Goal: Information Seeking & Learning: Learn about a topic

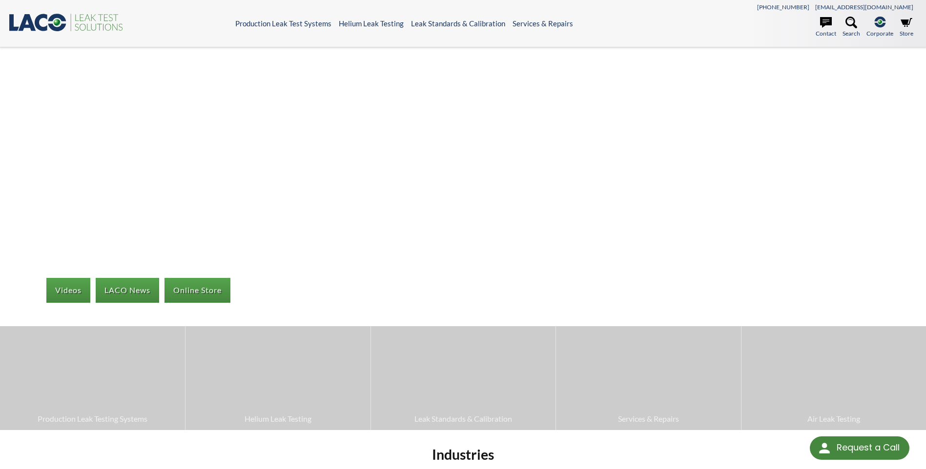
select select "Language Translate Widget"
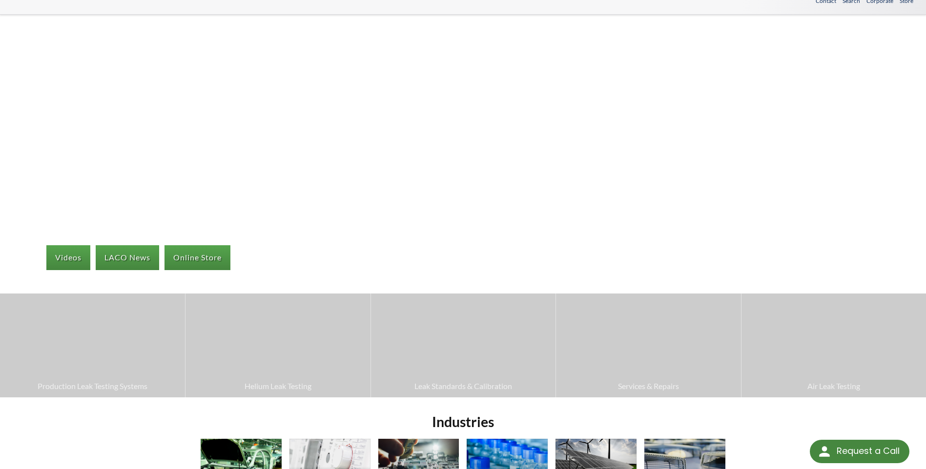
scroll to position [146, 0]
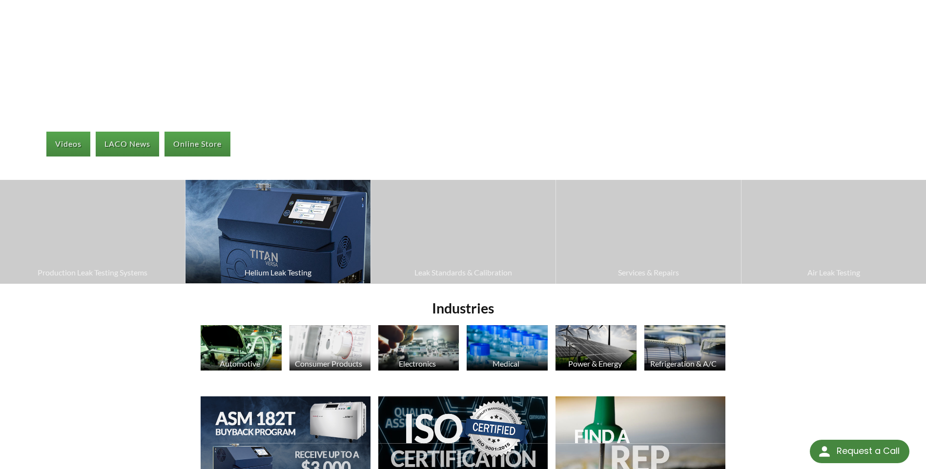
click at [260, 270] on span "Helium Leak Testing" at bounding box center [277, 272] width 175 height 13
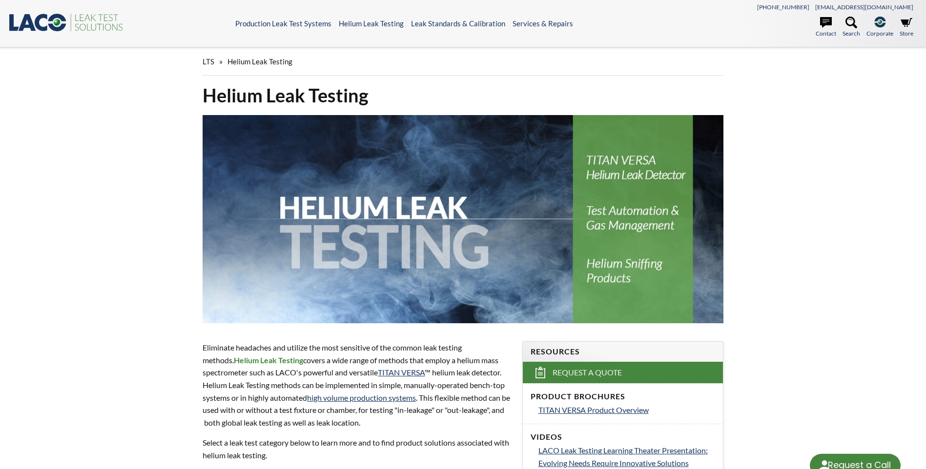
select select "Language Translate Widget"
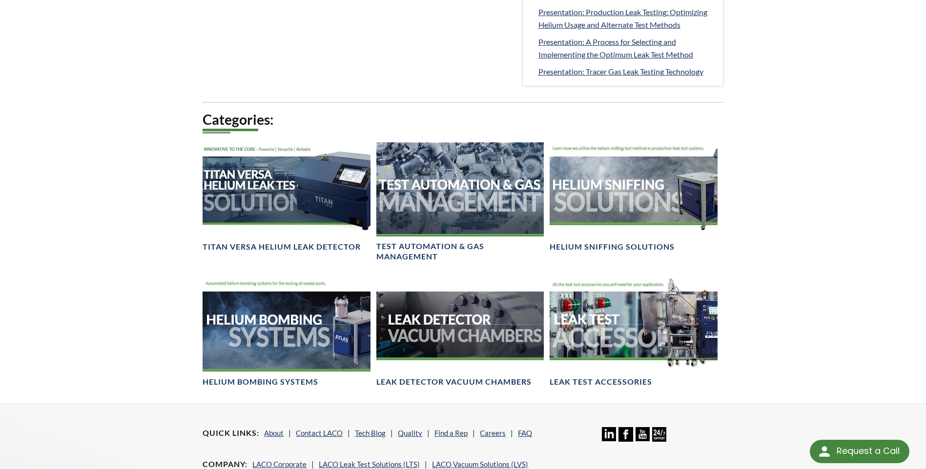
scroll to position [683, 0]
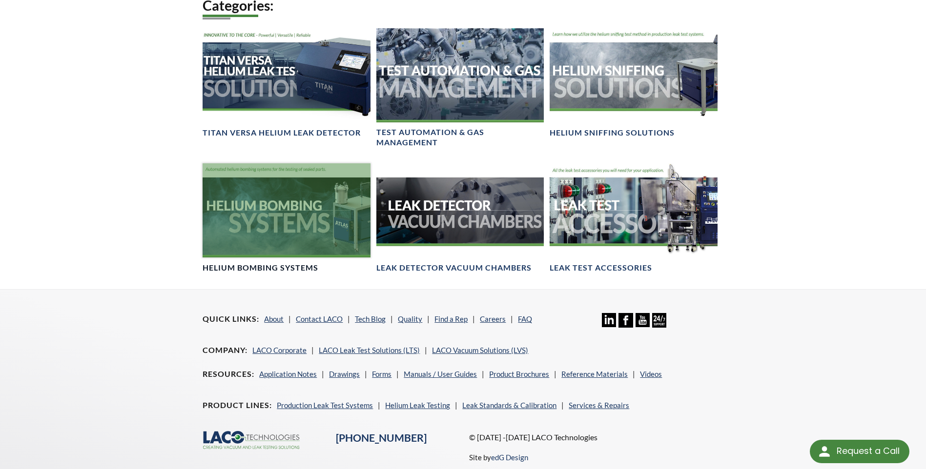
click at [253, 268] on h4 "Helium Bombing Systems" at bounding box center [260, 268] width 116 height 10
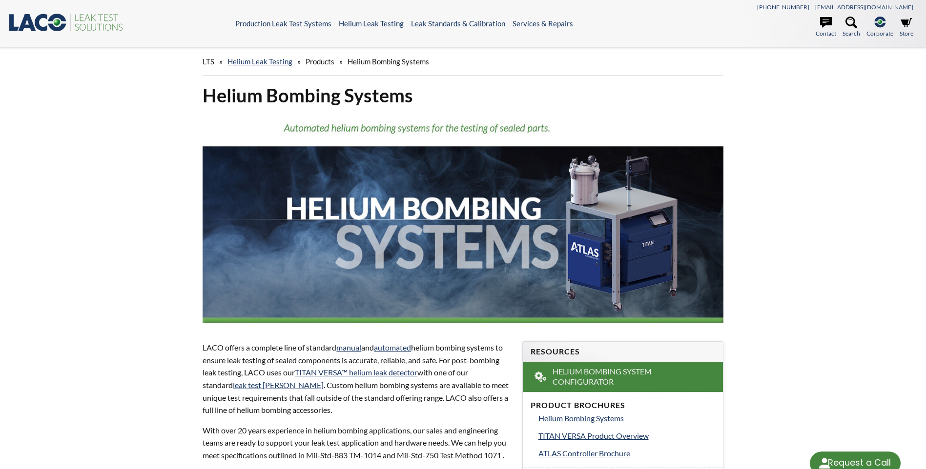
select select "Language Translate Widget"
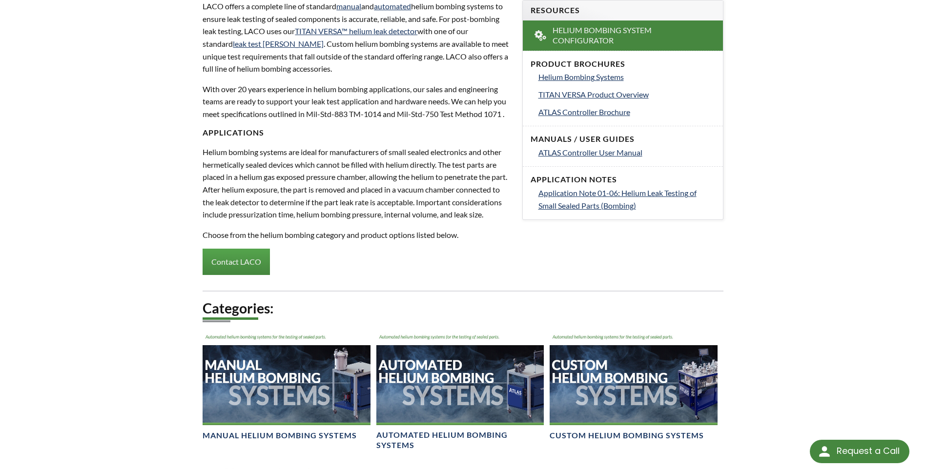
scroll to position [488, 0]
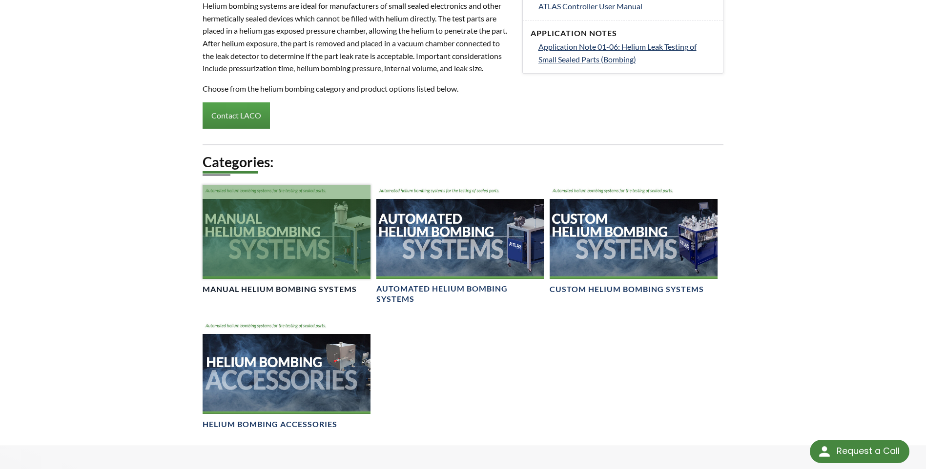
click at [222, 295] on h4 "Manual Helium Bombing Systems" at bounding box center [279, 289] width 154 height 10
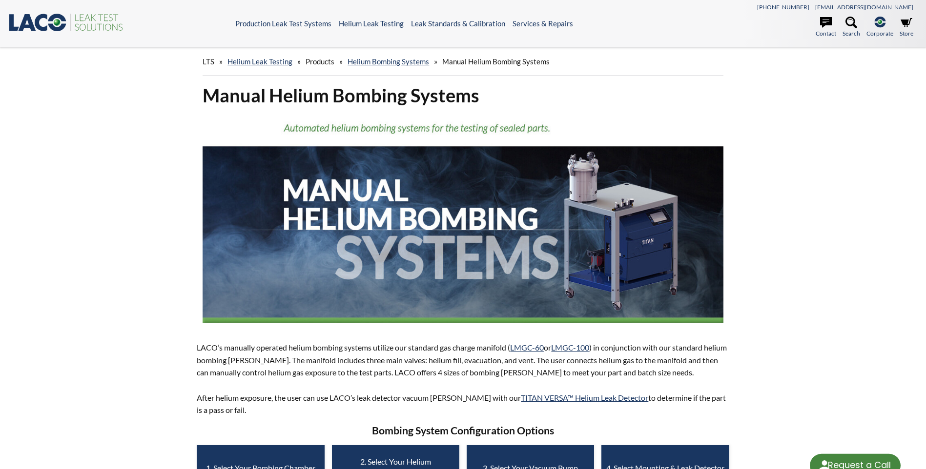
select select "Language Translate Widget"
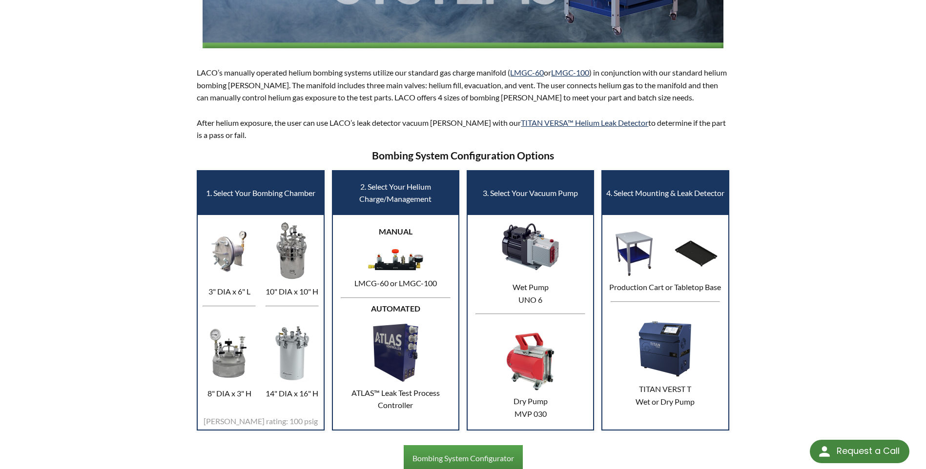
scroll to position [342, 0]
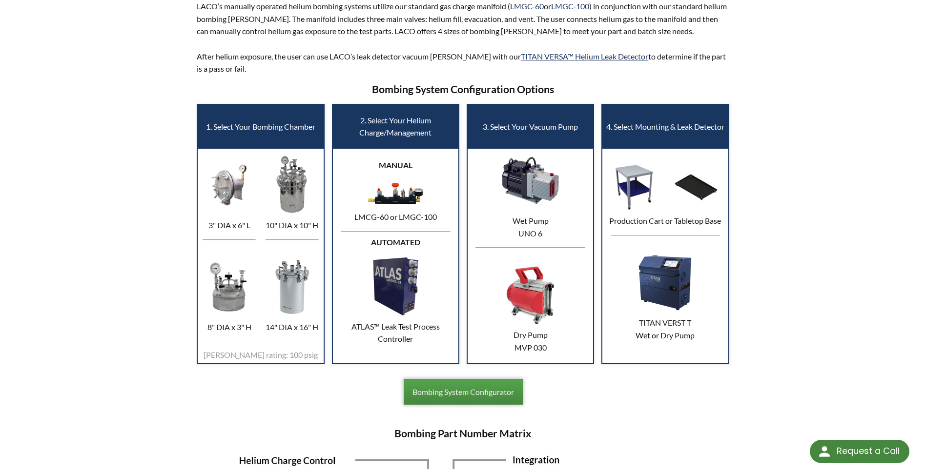
click at [474, 390] on link "Bombing System Configurator" at bounding box center [462, 392] width 119 height 26
click at [434, 385] on link "Bombing System Configurator" at bounding box center [462, 392] width 119 height 26
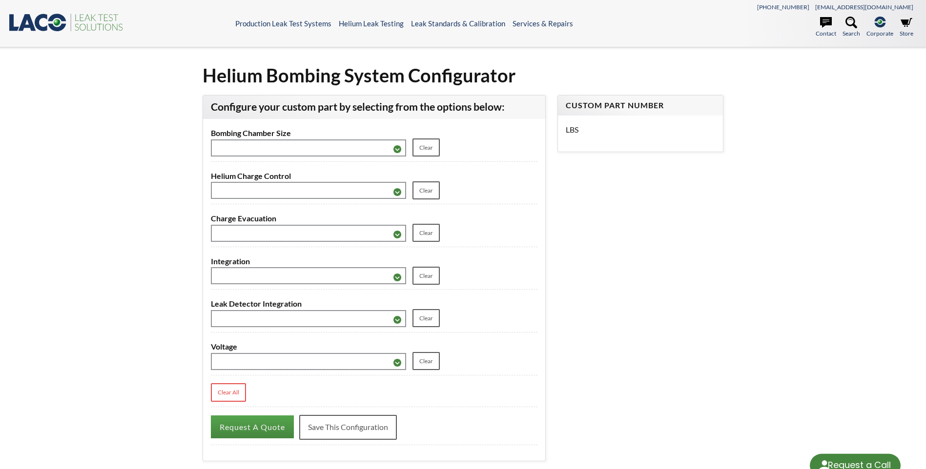
select select "Language Translate Widget"
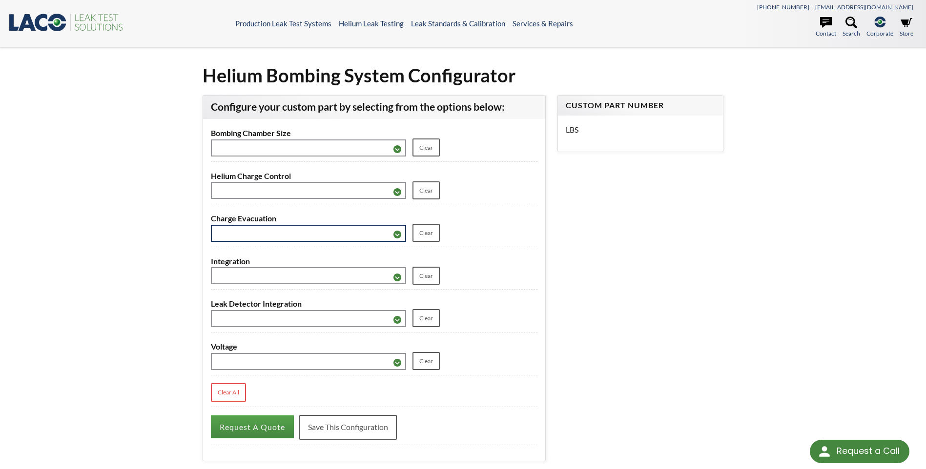
click at [375, 242] on select "******** ******** ****" at bounding box center [308, 233] width 195 height 17
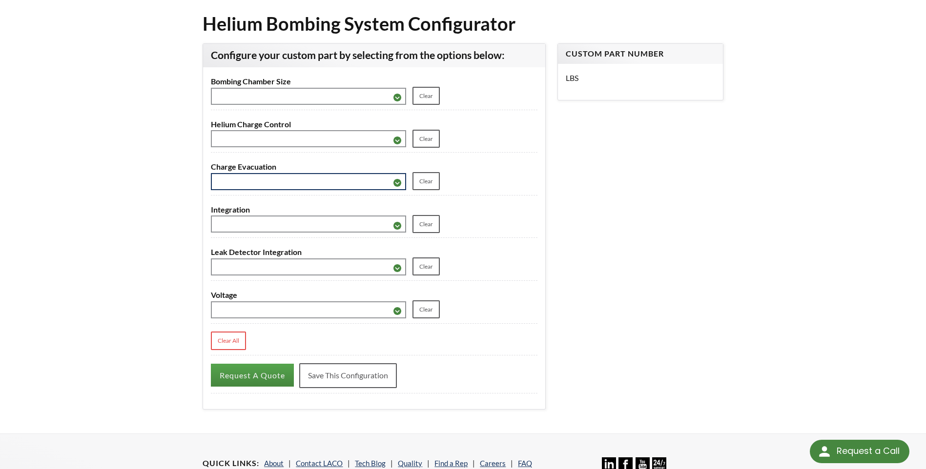
scroll to position [10, 0]
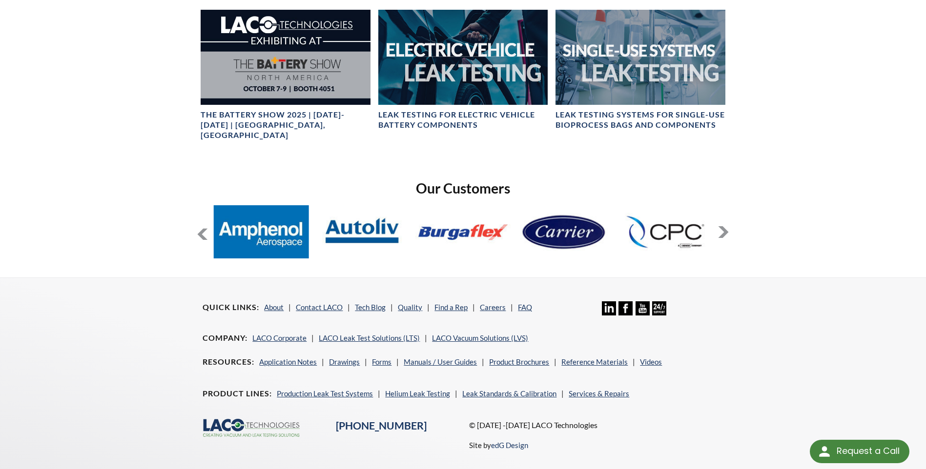
scroll to position [645, 0]
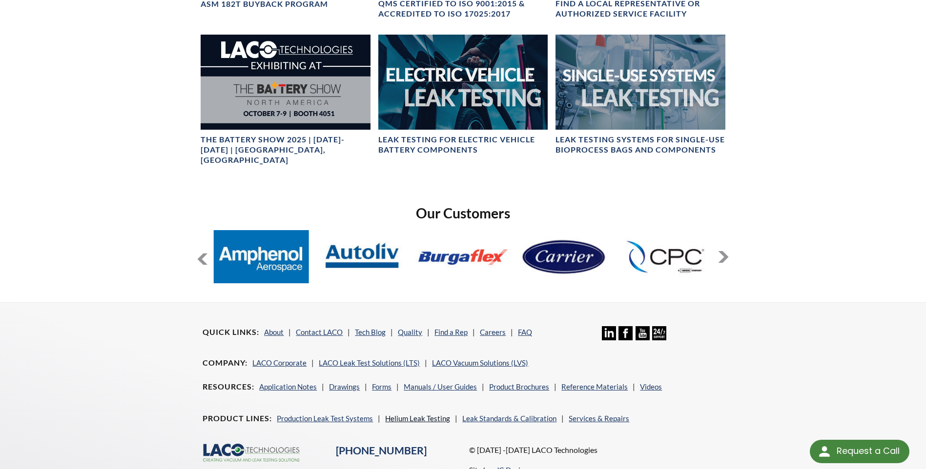
click at [401, 414] on link "Helium Leak Testing" at bounding box center [417, 418] width 65 height 9
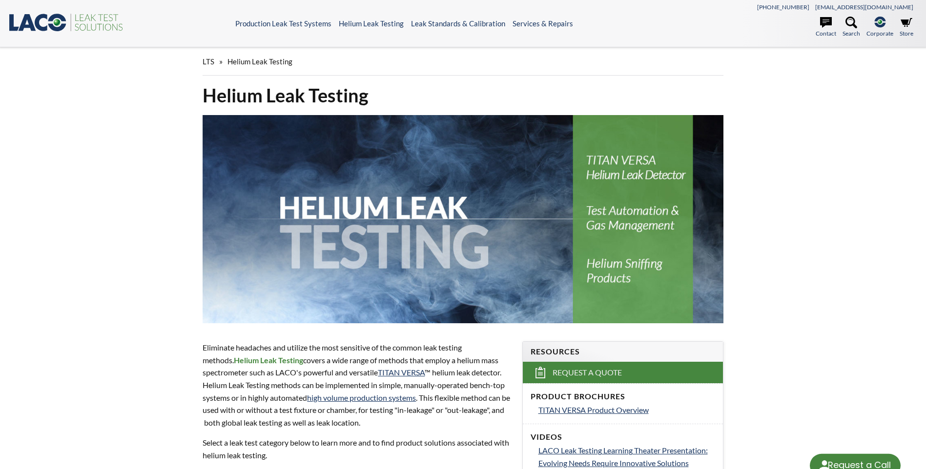
select select "Language Translate Widget"
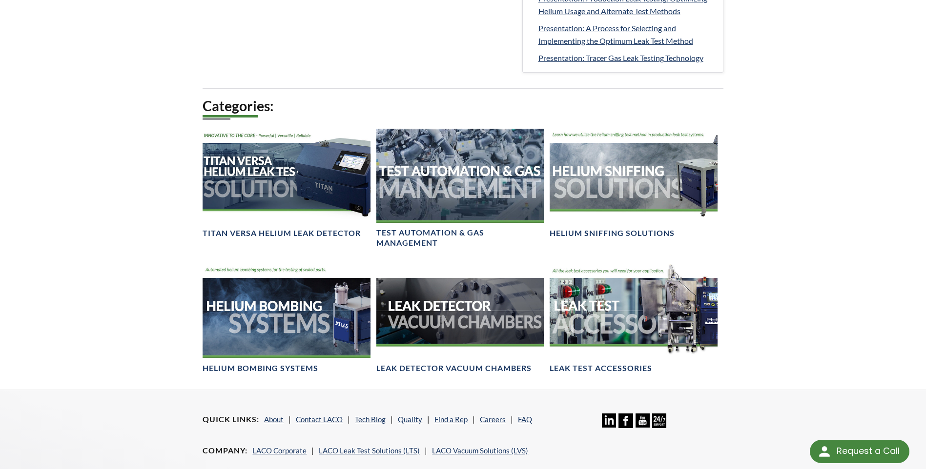
scroll to position [585, 0]
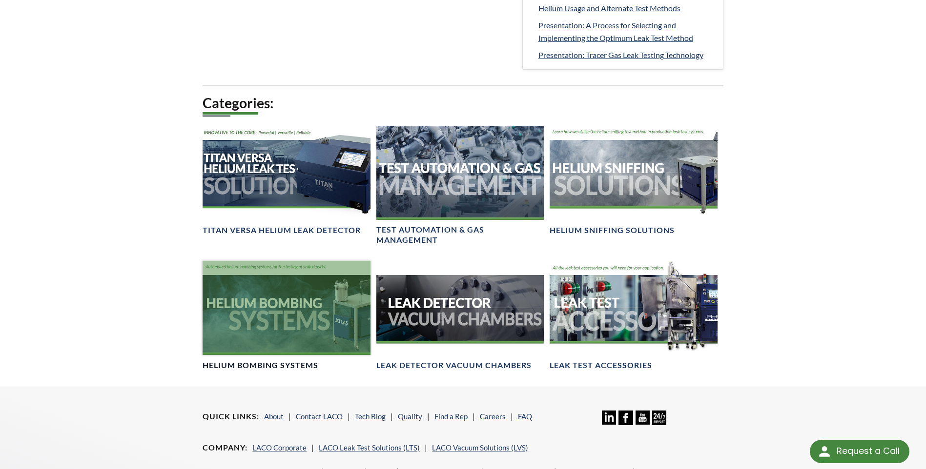
click at [266, 363] on h4 "Helium Bombing Systems" at bounding box center [260, 366] width 116 height 10
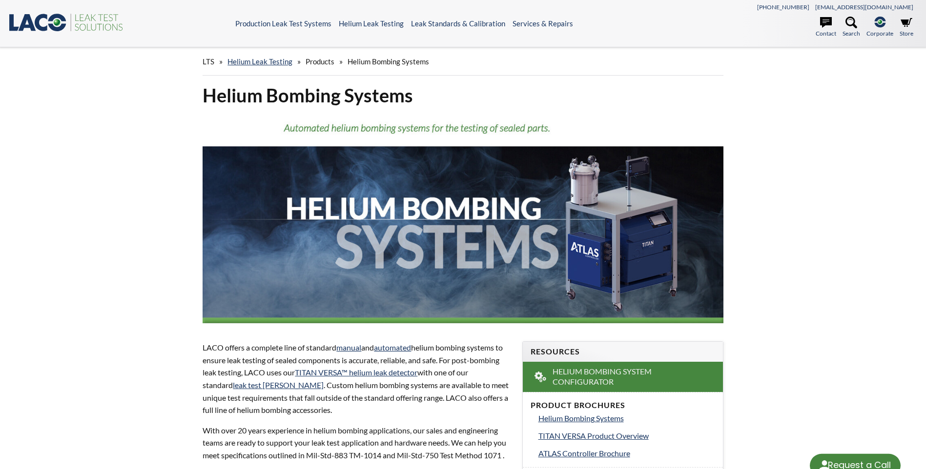
select select "Language Translate Widget"
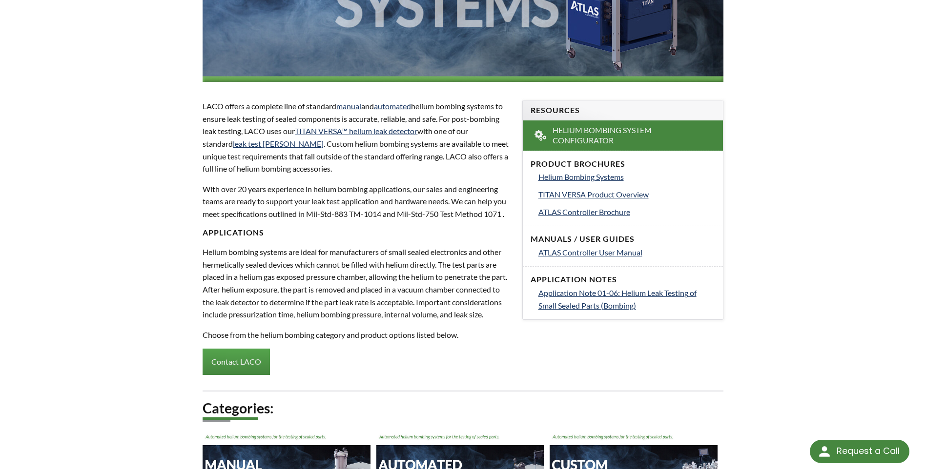
scroll to position [244, 0]
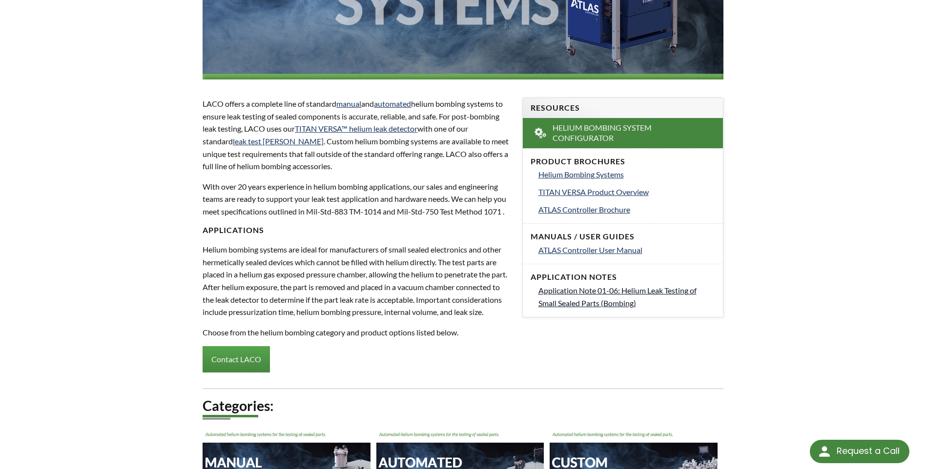
click at [580, 295] on span "Application Note 01-06: Helium Leak Testing of Small Sealed Parts (Bombing)" at bounding box center [617, 297] width 158 height 22
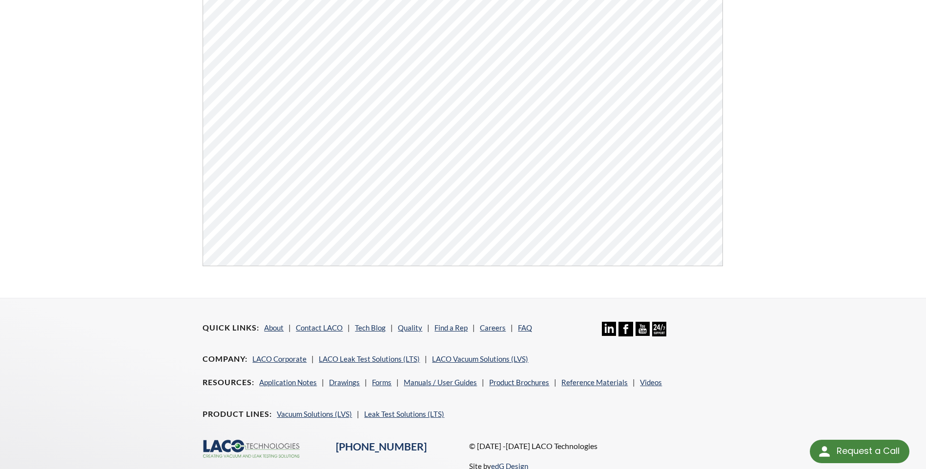
scroll to position [342, 0]
click at [83, 183] on div "Application Note 01-06: Helium Leak Testing of Small Sealed Parts (Bombing) Cli…" at bounding box center [463, 1] width 926 height 591
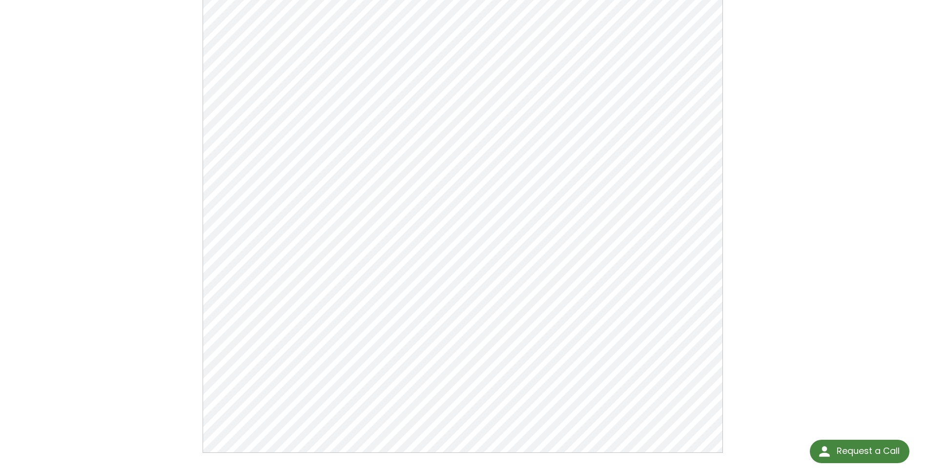
scroll to position [146, 0]
click at [70, 152] on div "Application Note 01-06: Helium Leak Testing of Small Sealed Parts (Bombing) Cli…" at bounding box center [463, 196] width 926 height 591
